Goal: Task Accomplishment & Management: Complete application form

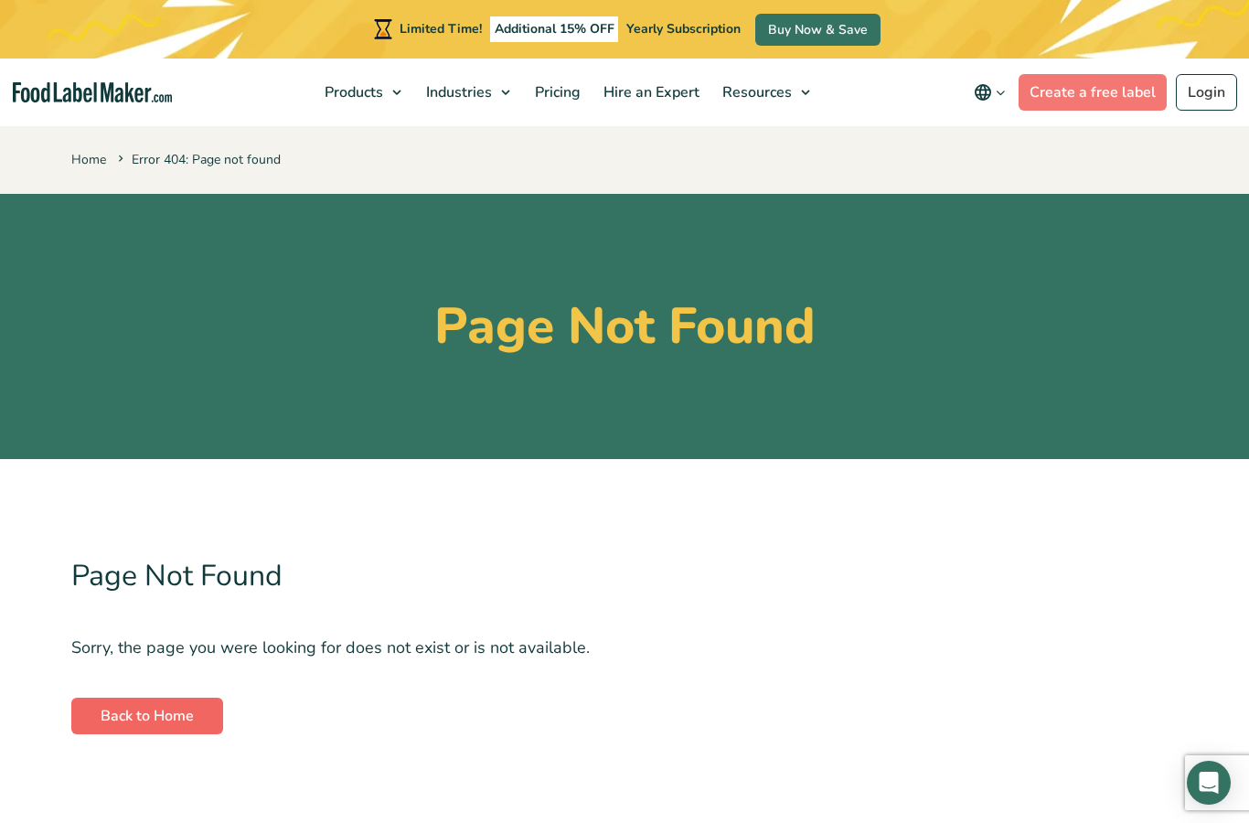
click at [110, 708] on link "Back to Home" at bounding box center [147, 716] width 152 height 37
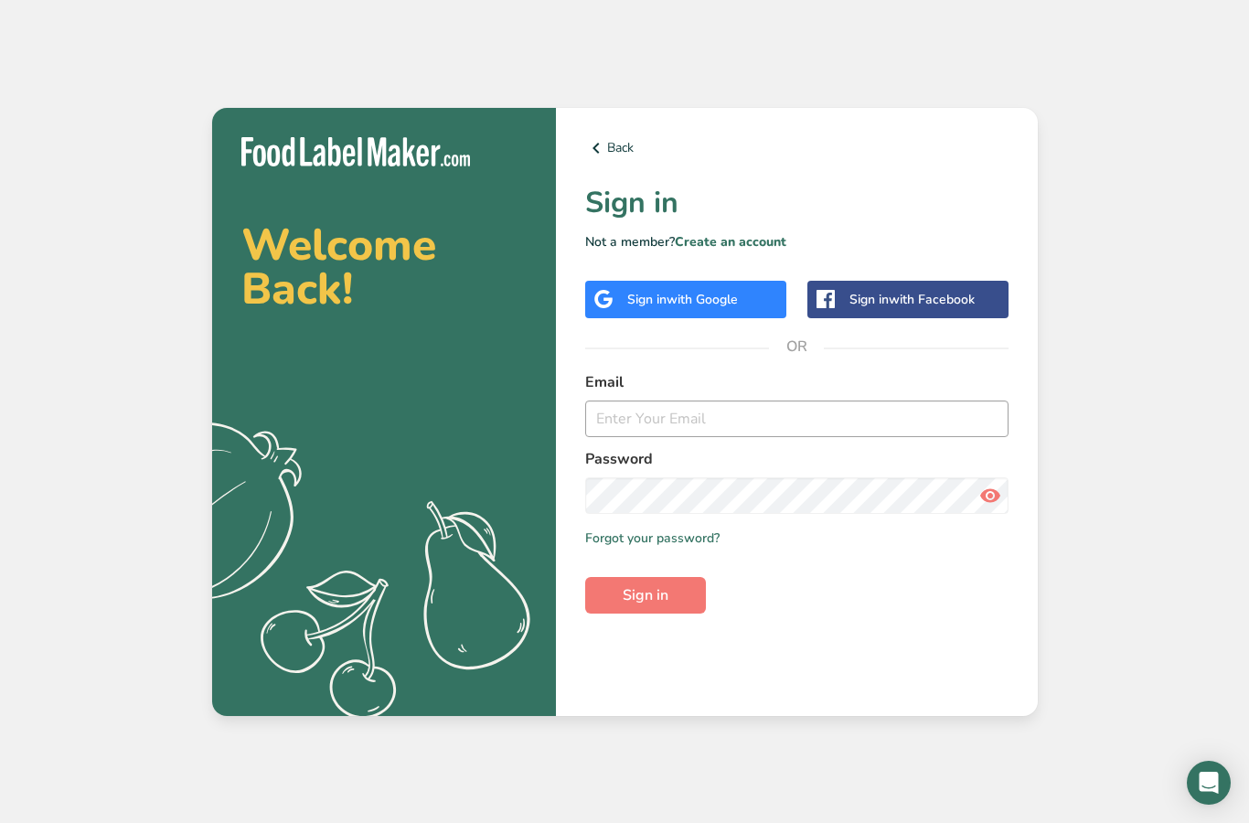
click at [729, 437] on input "email" at bounding box center [796, 419] width 423 height 37
type input "[EMAIL_ADDRESS][DOMAIN_NAME]"
click at [668, 606] on span "Sign in" at bounding box center [646, 595] width 46 height 22
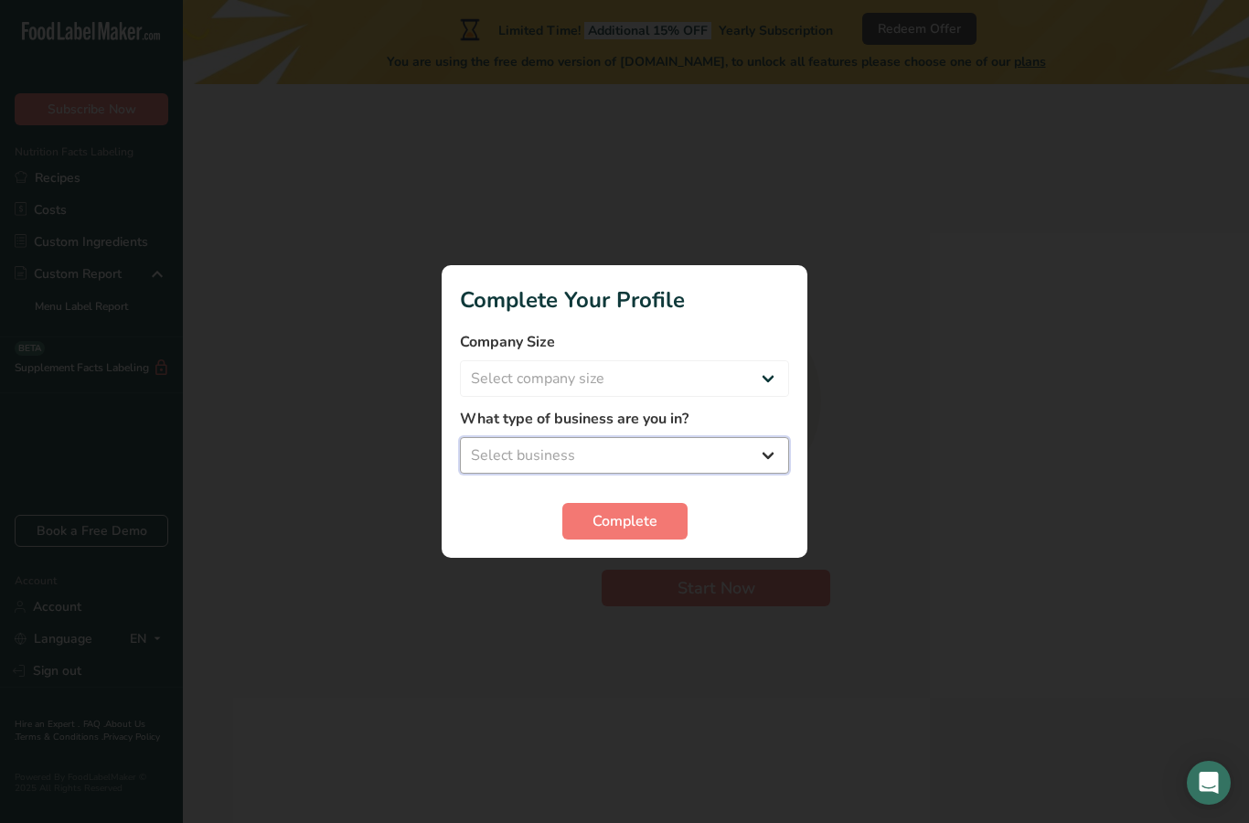
click at [773, 455] on select "Select business Packaged Food Manufacturer Restaurant & Cafe Bakery Meal Plans …" at bounding box center [624, 455] width 329 height 37
select select "1"
click at [761, 380] on select "Select company size Fewer than 10 Employees 10 to 50 Employees 51 to 500 Employ…" at bounding box center [624, 378] width 329 height 37
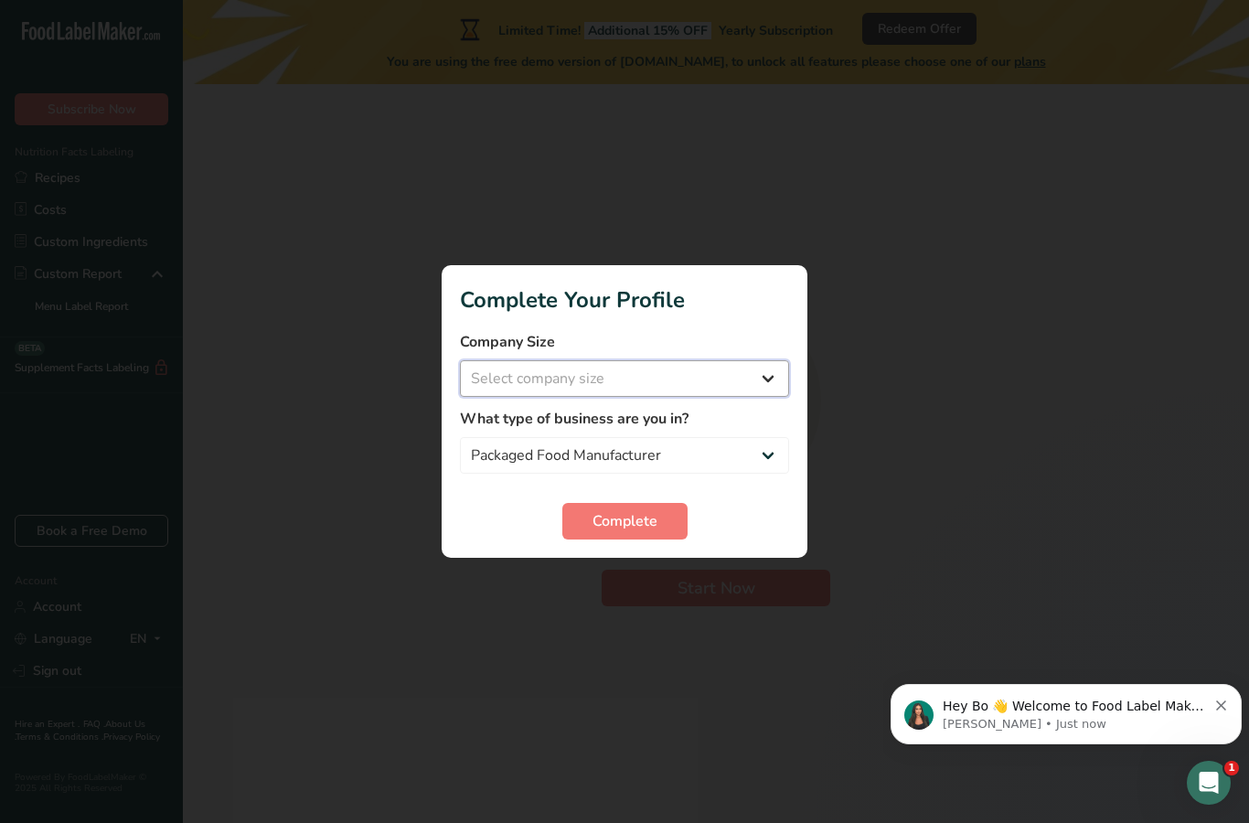
select select "1"
click at [647, 521] on span "Complete" at bounding box center [625, 521] width 65 height 22
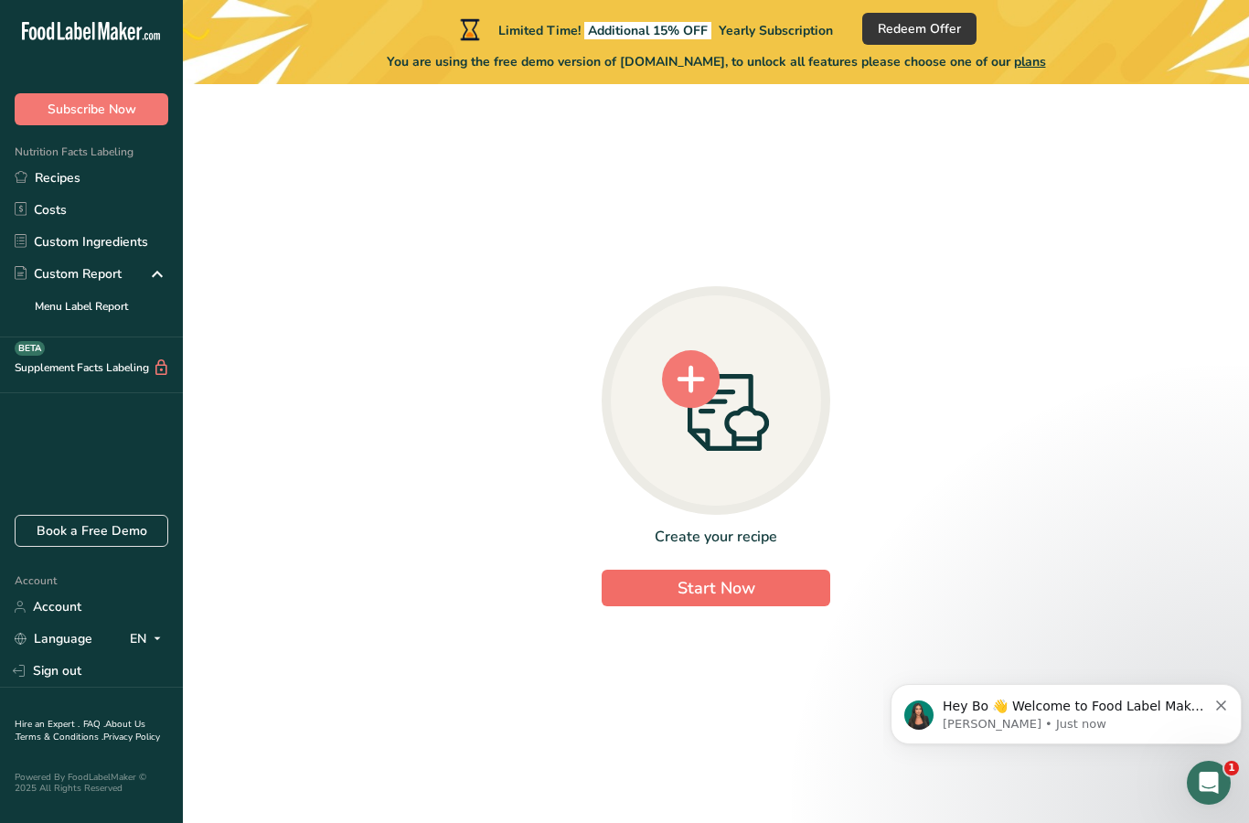
click at [741, 599] on span "Start Now" at bounding box center [717, 588] width 78 height 22
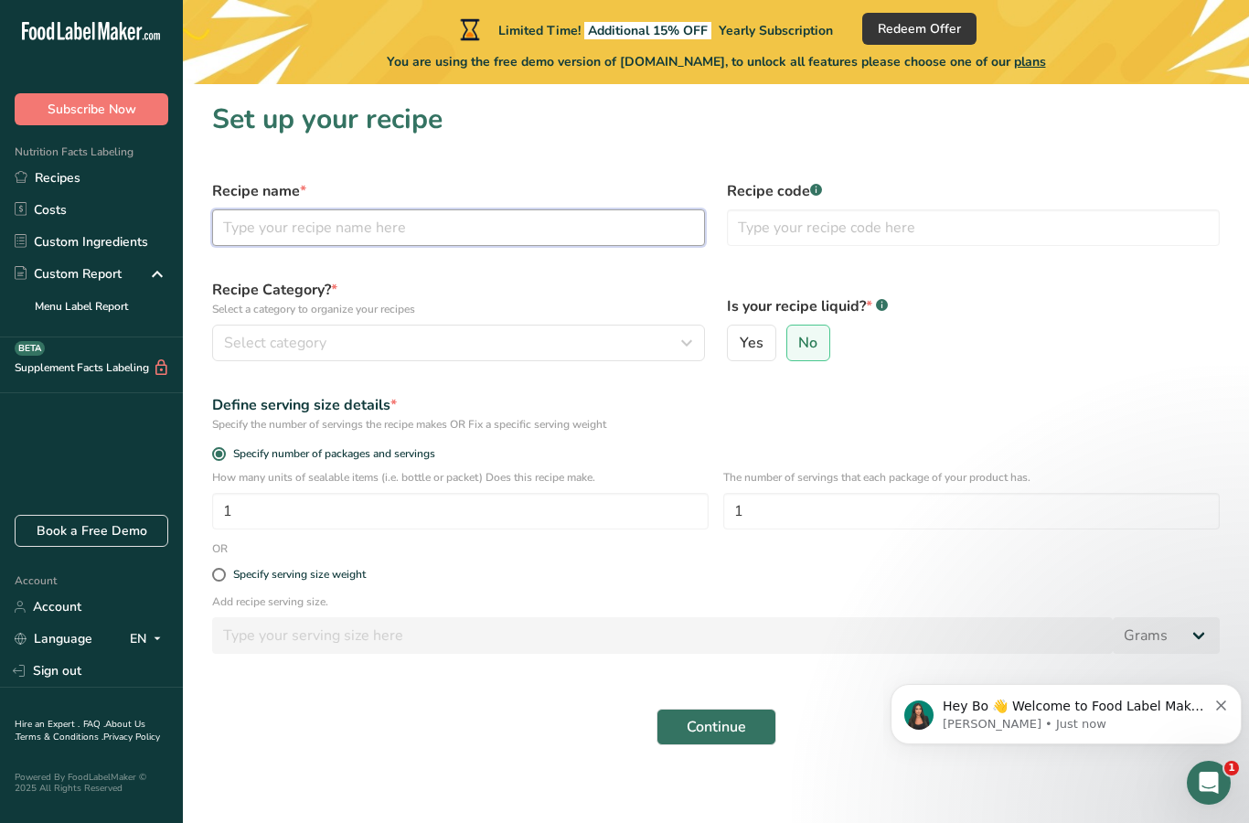
click at [630, 236] on input "text" at bounding box center [458, 227] width 493 height 37
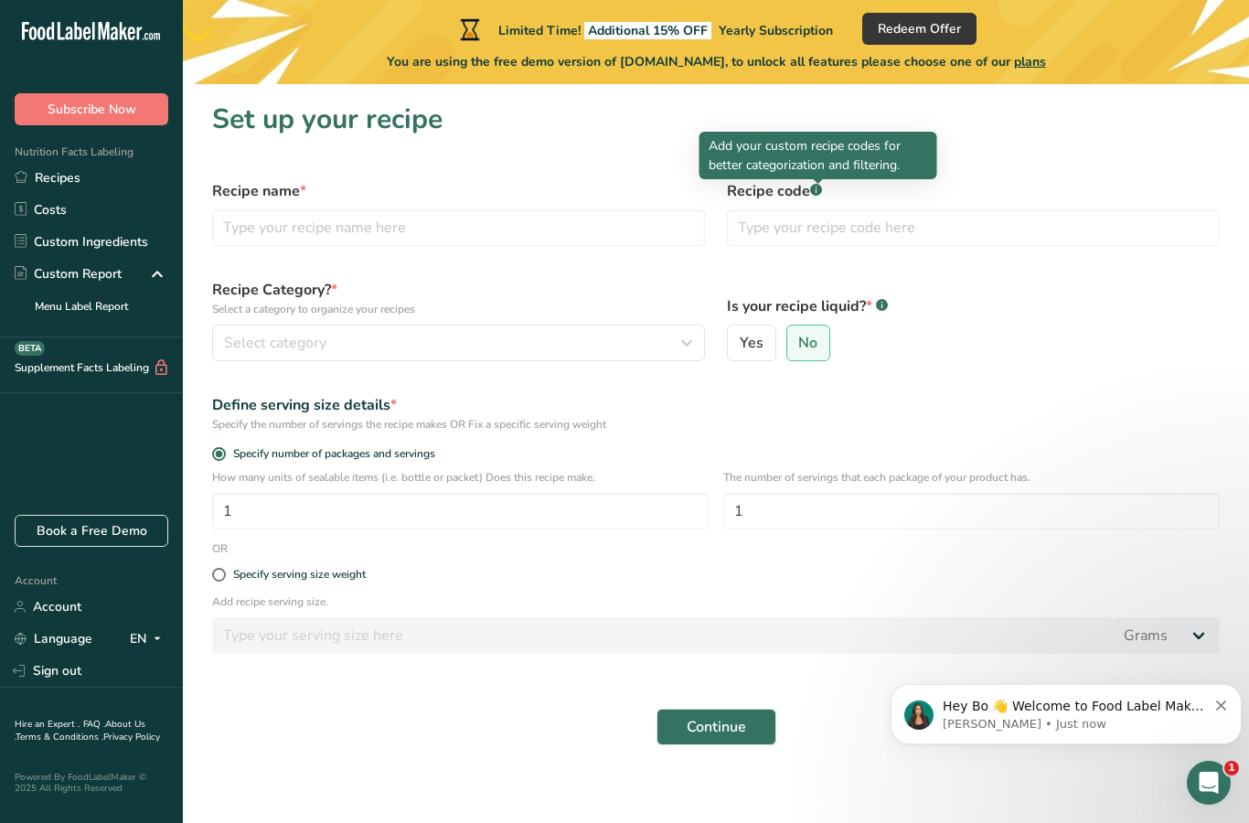
click at [1071, 395] on div "Define serving size details *" at bounding box center [716, 405] width 1008 height 22
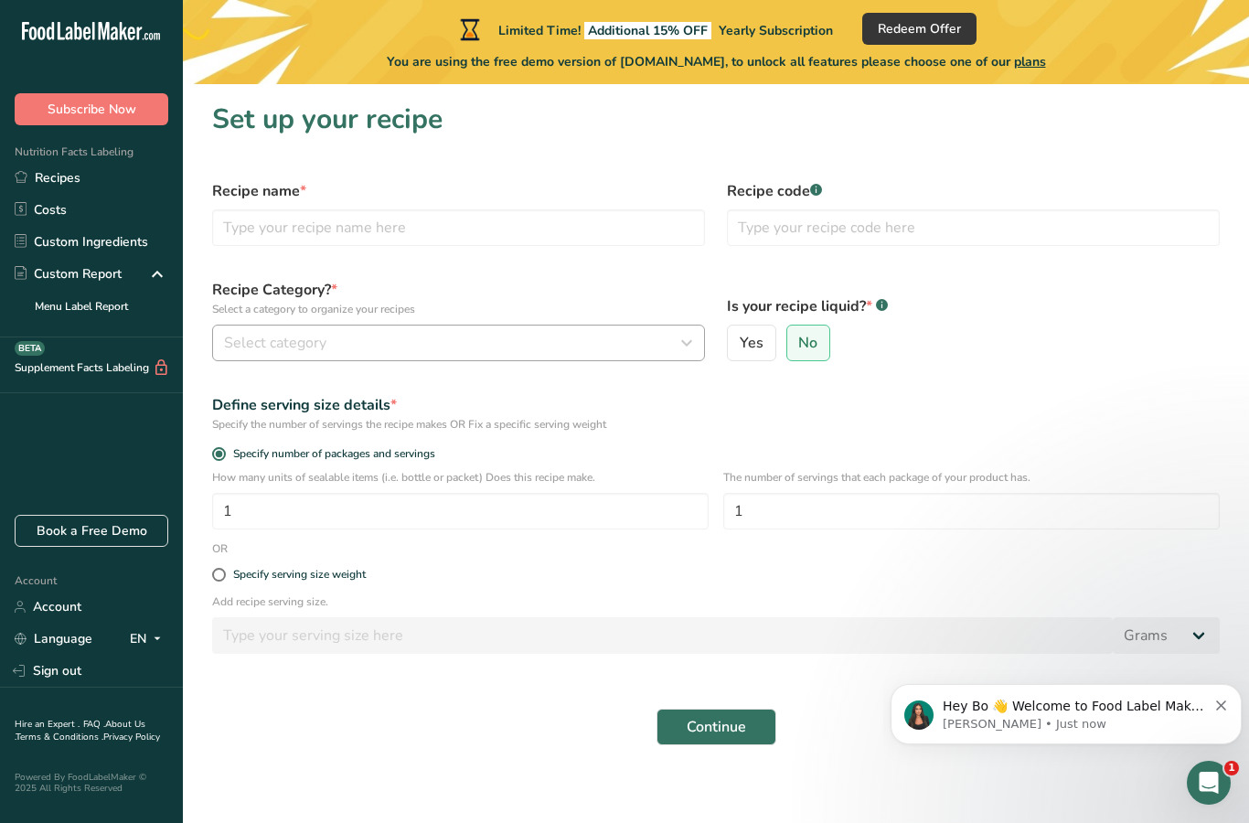
click at [678, 346] on icon "button" at bounding box center [687, 342] width 22 height 33
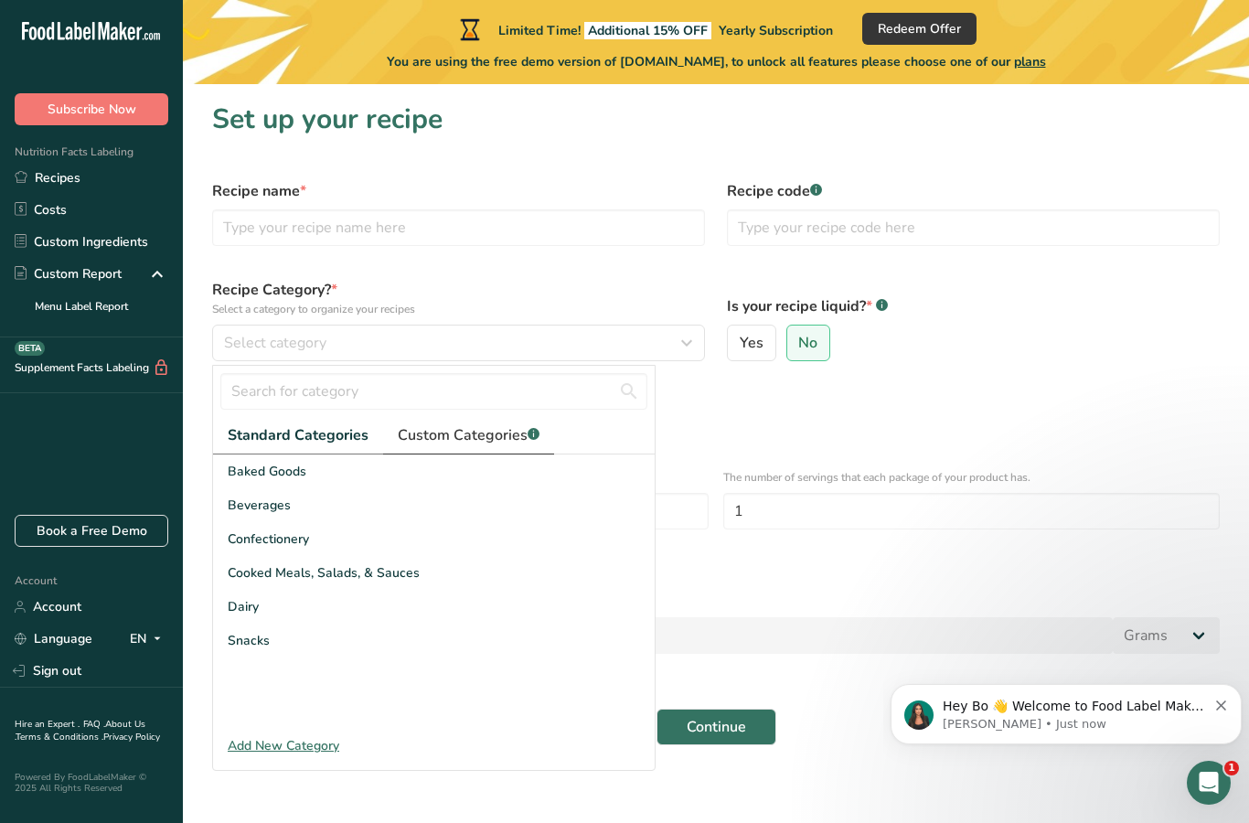
click at [444, 435] on span "Custom Categories .a-a{fill:#347362;}.b-a{fill:#fff;}" at bounding box center [469, 435] width 142 height 22
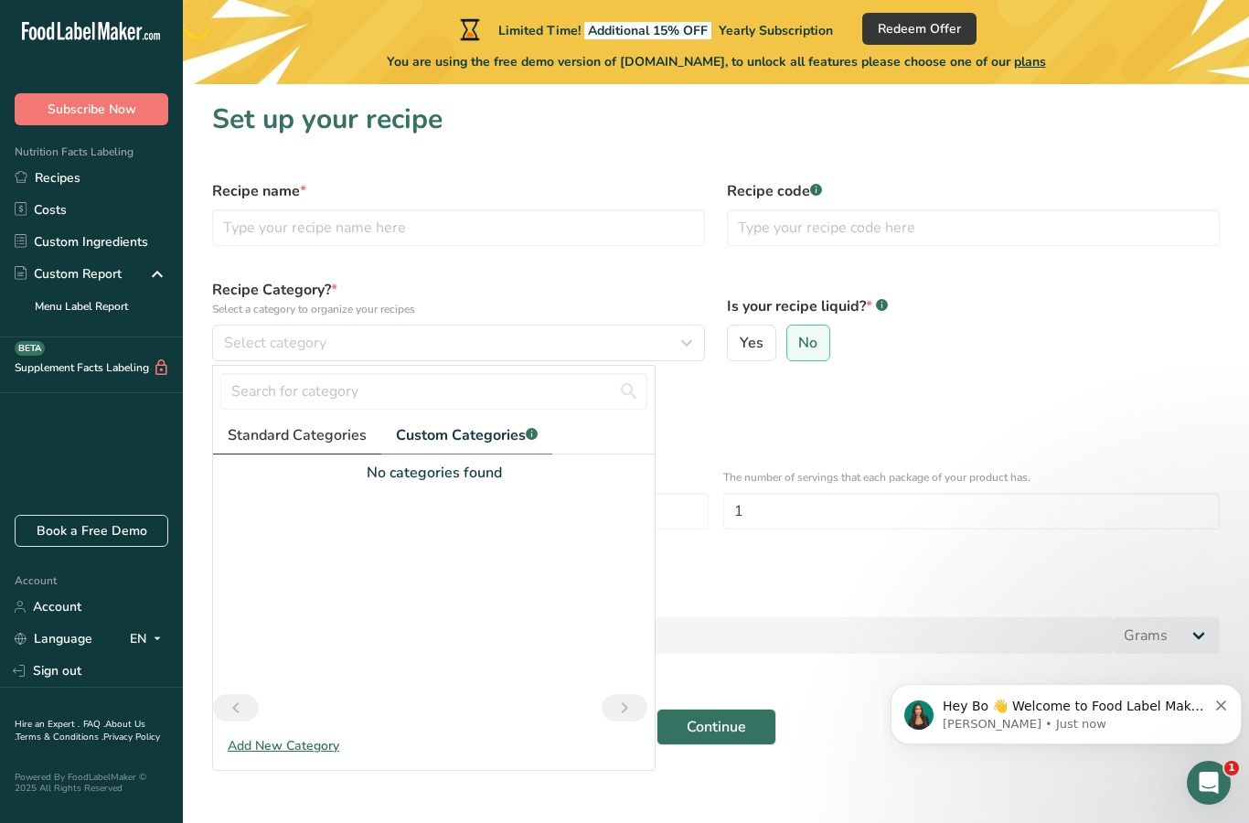
click at [258, 444] on span "Standard Categories" at bounding box center [297, 435] width 139 height 22
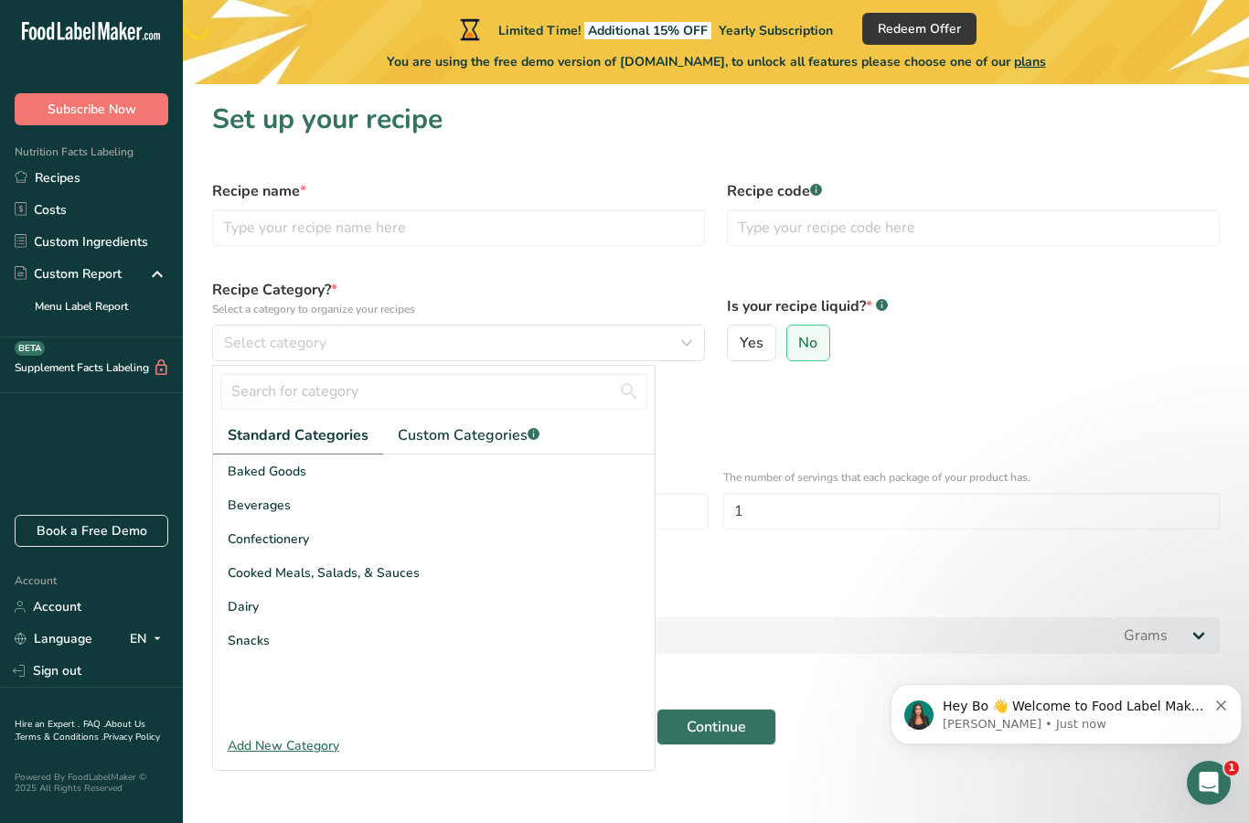
click at [243, 745] on div "Add New Category" at bounding box center [434, 745] width 442 height 19
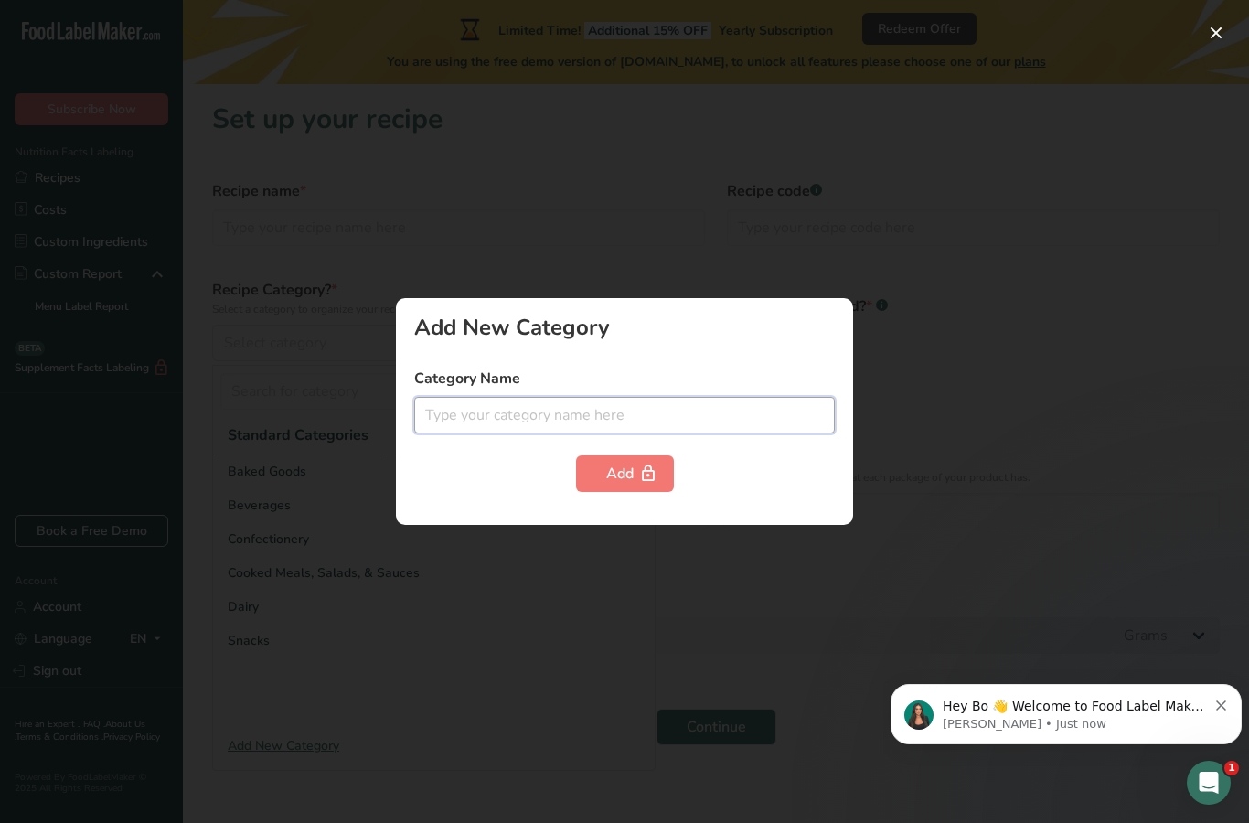
click at [452, 410] on input "text" at bounding box center [624, 415] width 421 height 37
type input "Dry Goods"
click at [609, 476] on div "Add" at bounding box center [624, 474] width 37 height 22
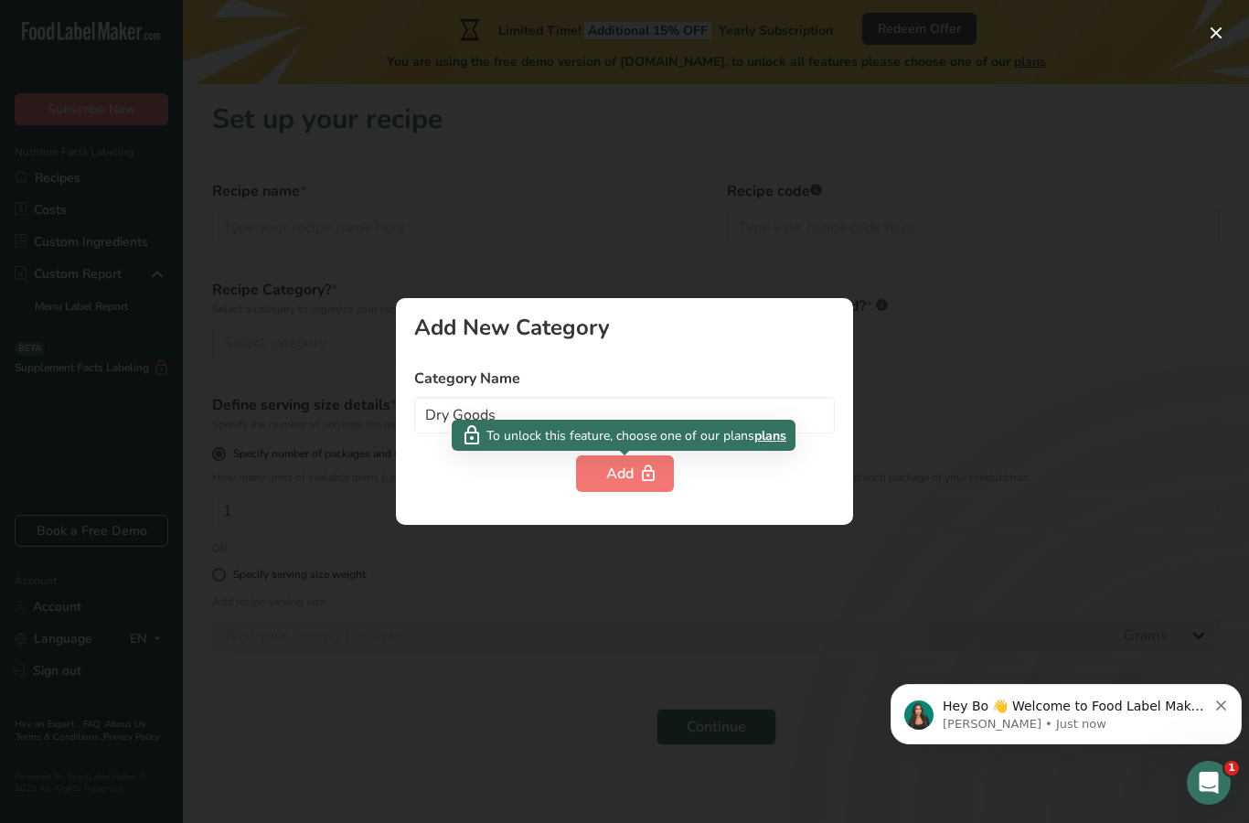
click at [507, 713] on div at bounding box center [624, 411] width 1249 height 823
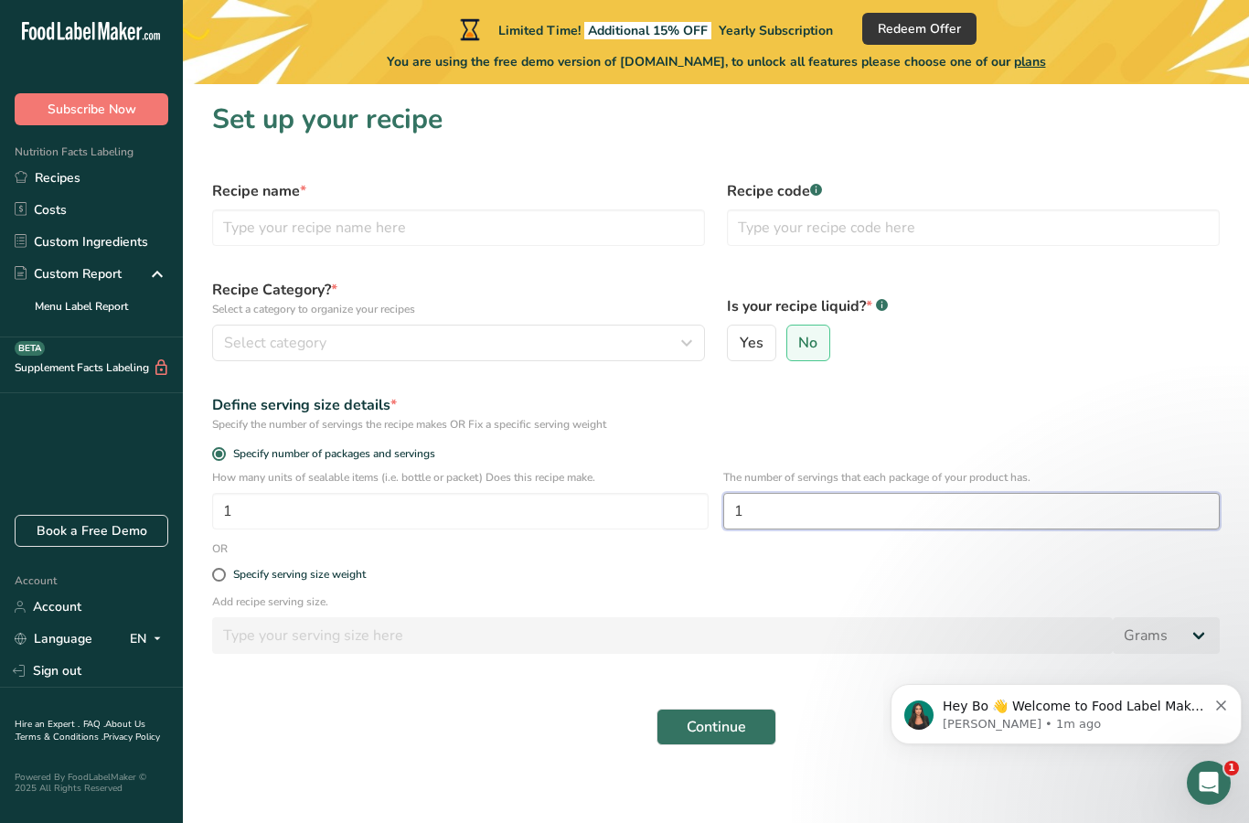
click at [762, 517] on input "1" at bounding box center [971, 511] width 497 height 37
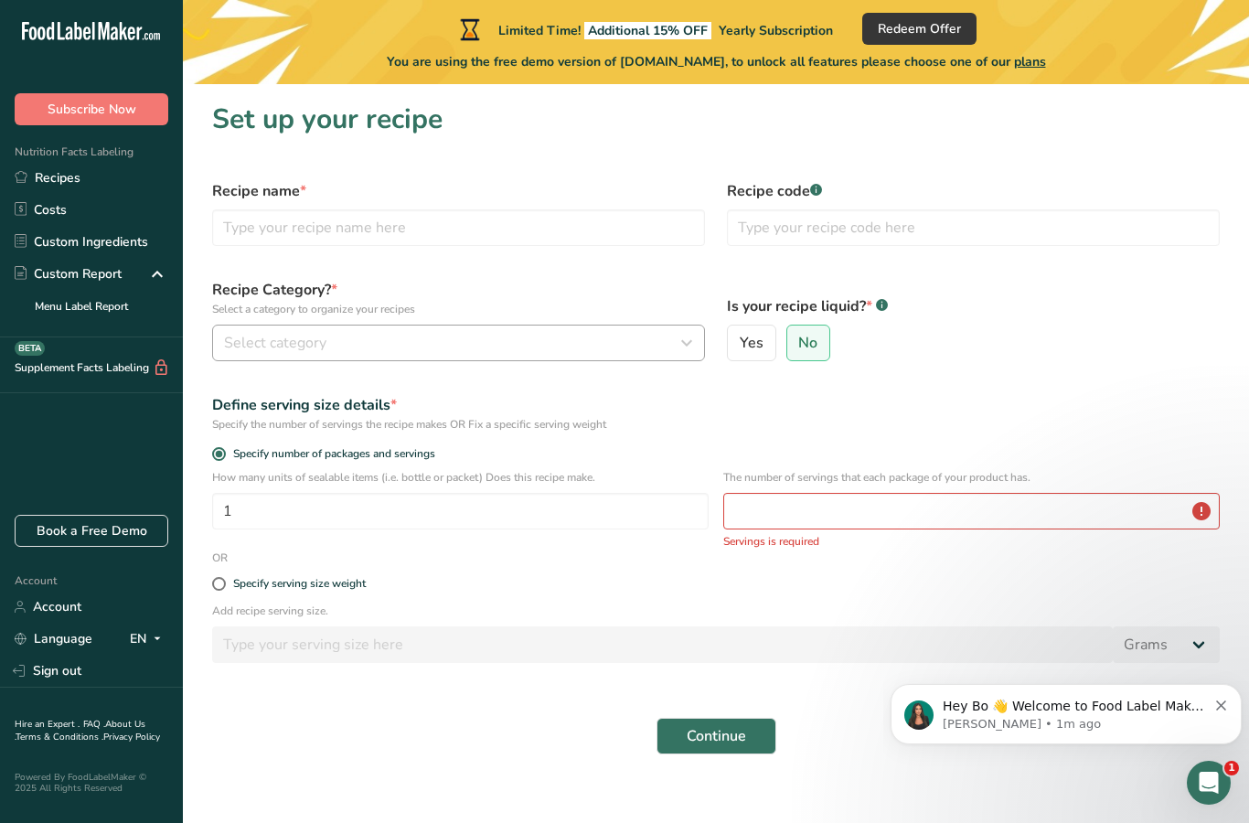
click at [258, 350] on span "Select category" at bounding box center [275, 343] width 102 height 22
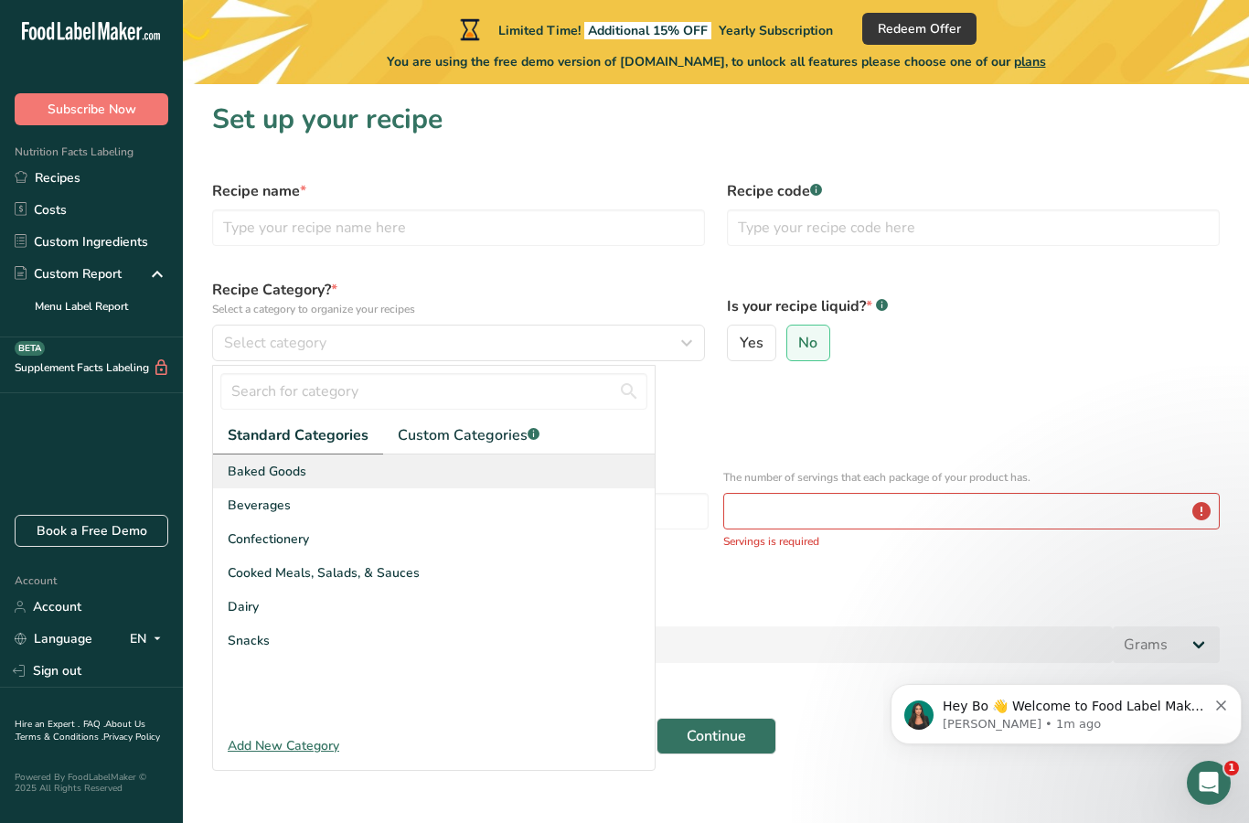
click at [240, 479] on span "Baked Goods" at bounding box center [267, 471] width 79 height 19
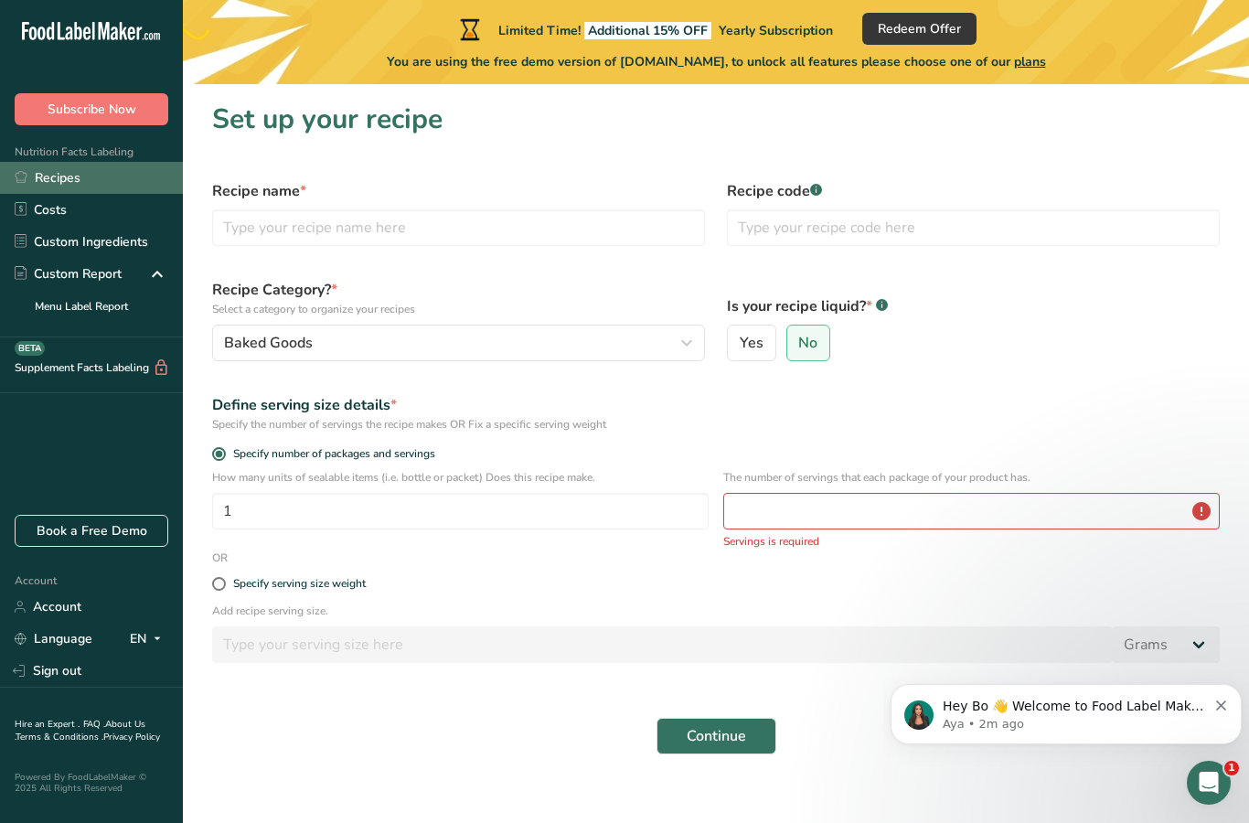
click at [46, 172] on link "Recipes" at bounding box center [91, 178] width 183 height 32
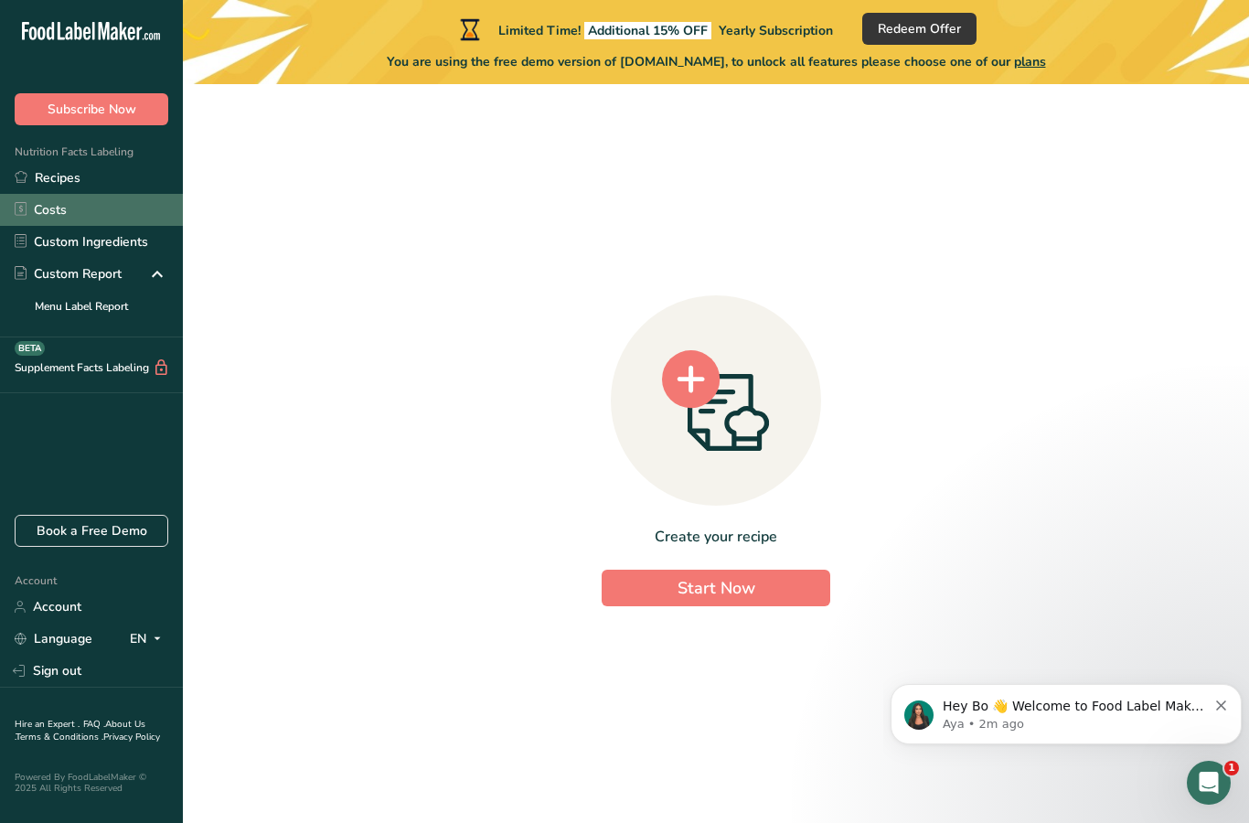
click at [45, 212] on link "Costs" at bounding box center [91, 210] width 183 height 32
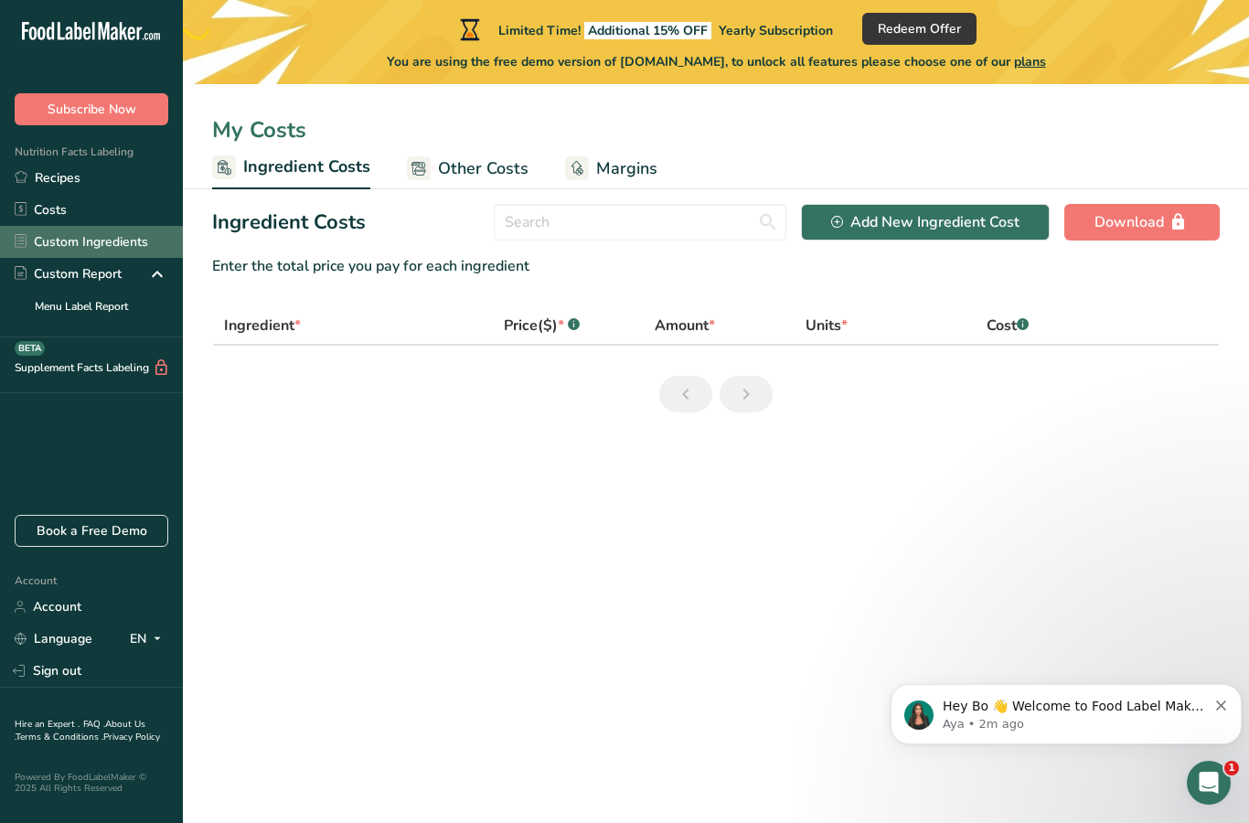
click at [48, 248] on link "Custom Ingredients" at bounding box center [91, 242] width 183 height 32
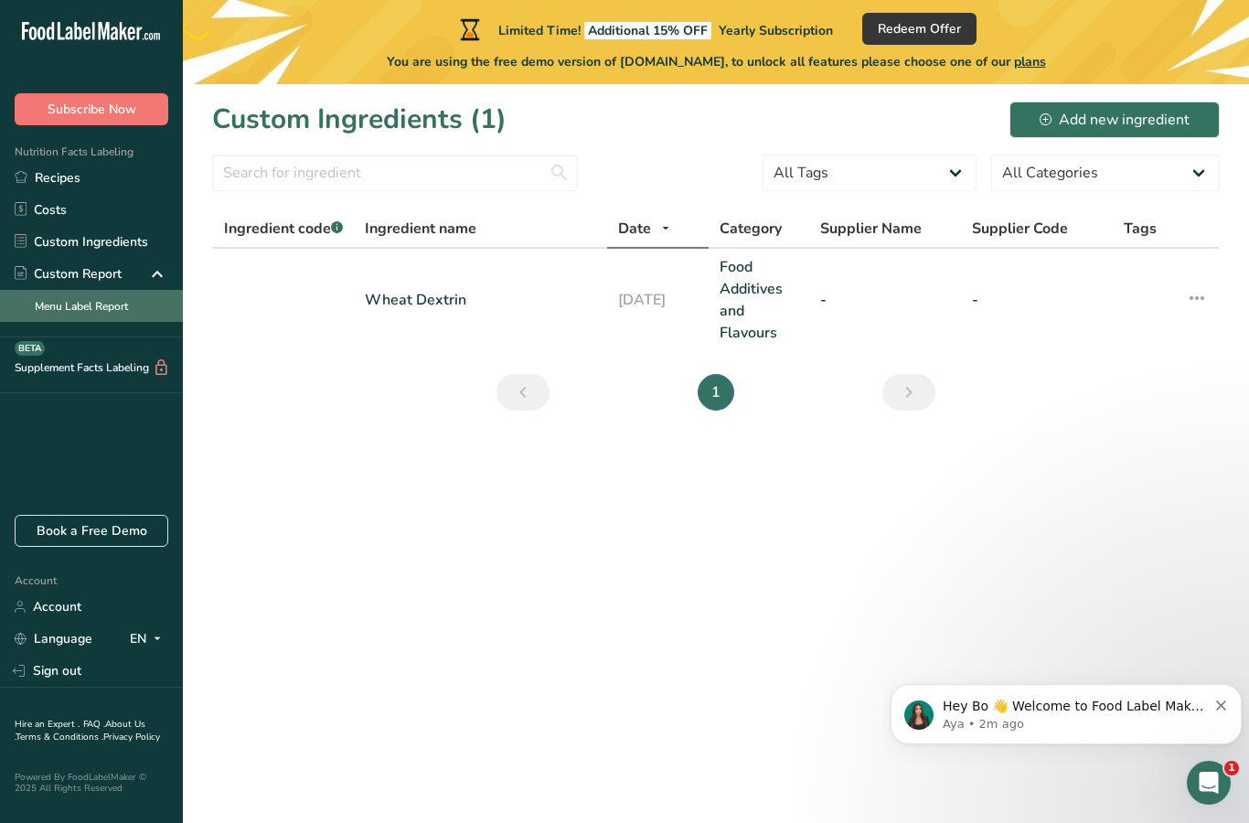
click at [45, 307] on link "Menu Label Report" at bounding box center [91, 306] width 183 height 32
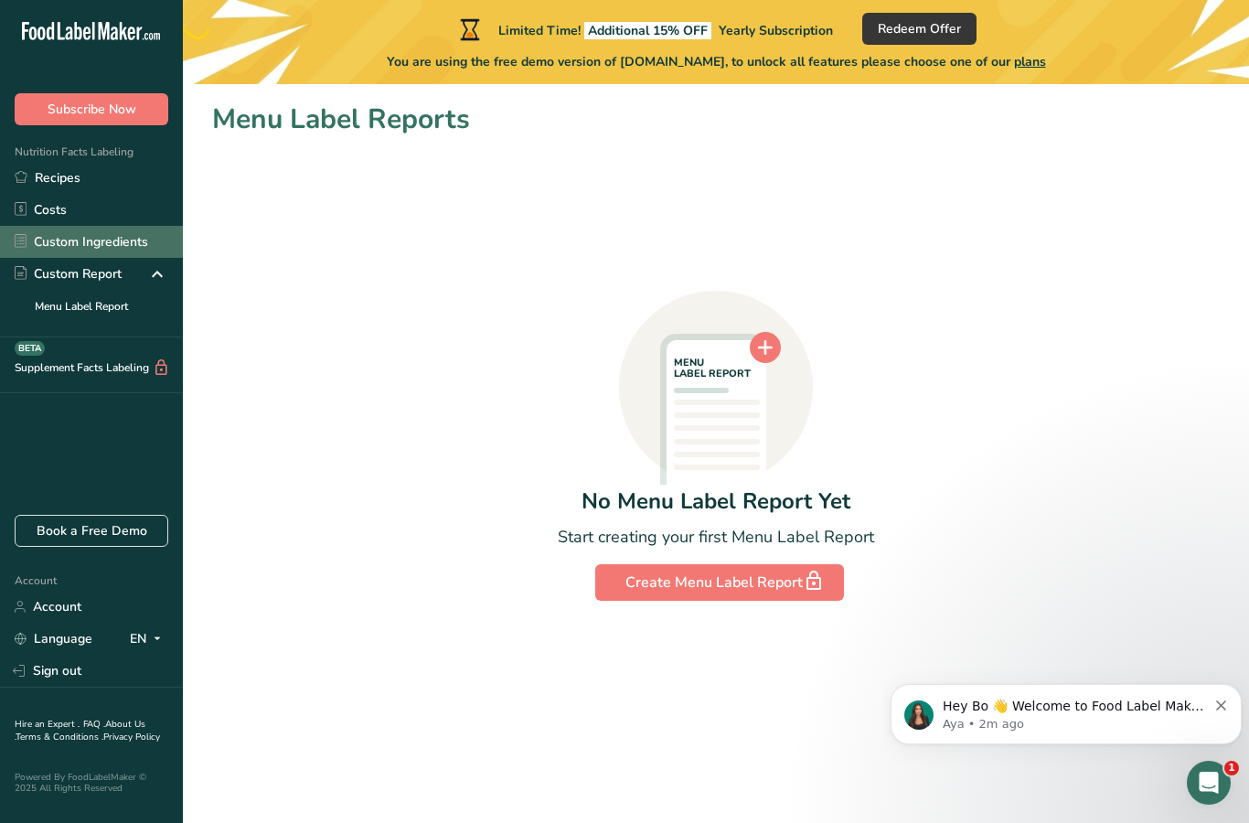
click at [52, 241] on link "Custom Ingredients" at bounding box center [91, 242] width 183 height 32
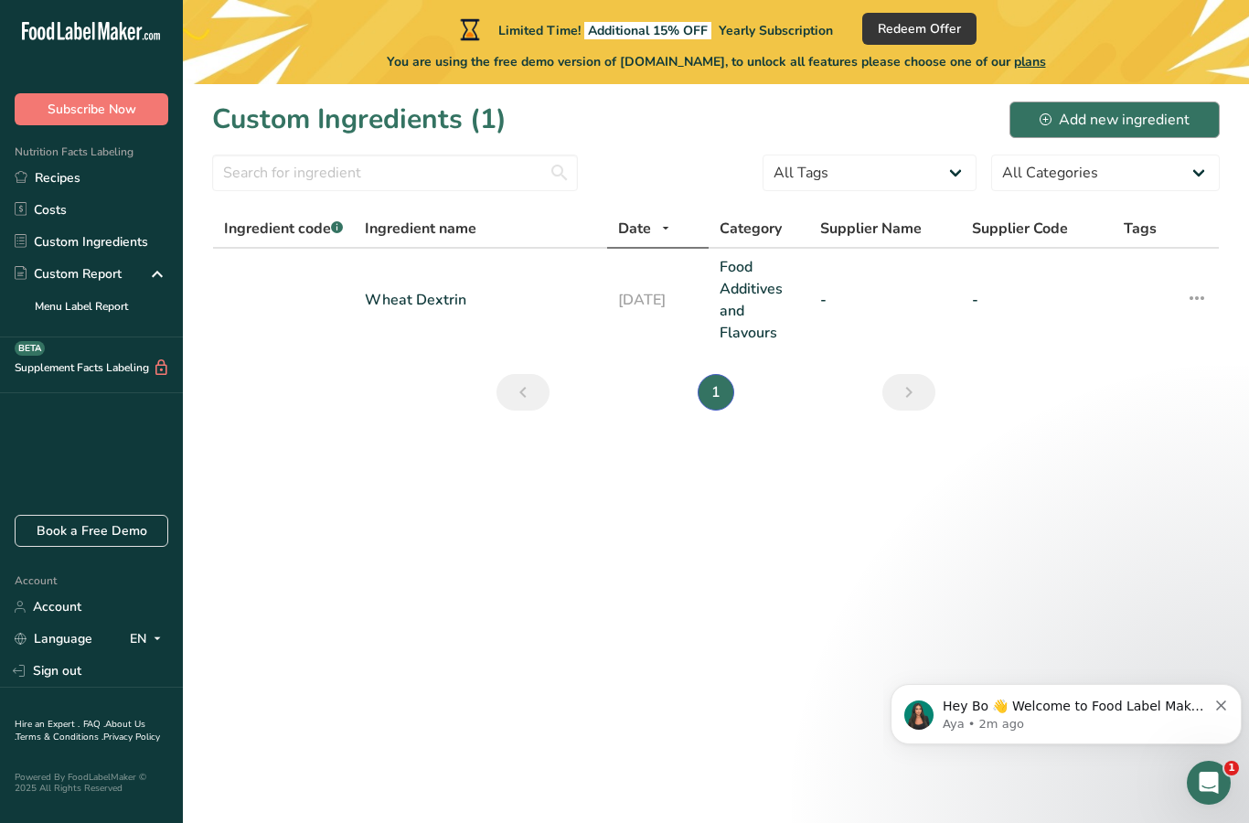
click at [1139, 122] on div "Add new ingredient" at bounding box center [1115, 120] width 150 height 22
